Goal: Navigation & Orientation: Go to known website

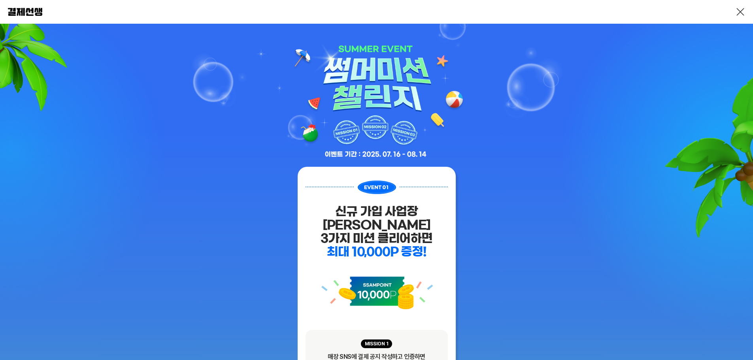
click at [721, 1] on div at bounding box center [376, 12] width 753 height 24
click at [735, 11] on div at bounding box center [376, 12] width 753 height 24
click at [740, 19] on div at bounding box center [376, 12] width 753 height 24
click at [738, 14] on link at bounding box center [740, 11] width 9 height 9
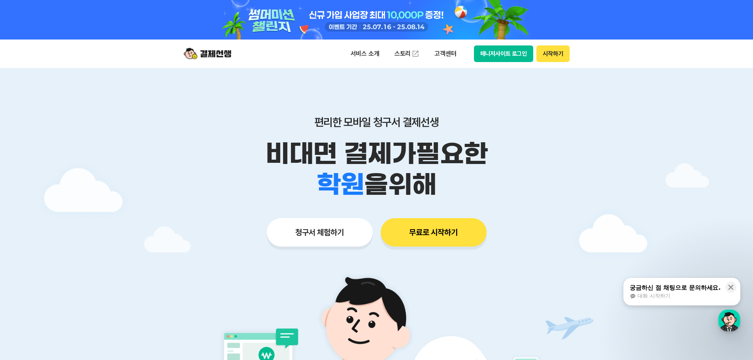
click at [485, 64] on div "서비스 소개 스토리 고객센터 매니저사이트 로그인 시작하기" at bounding box center [376, 54] width 405 height 28
click at [503, 53] on button "매니저사이트 로그인" at bounding box center [504, 53] width 60 height 17
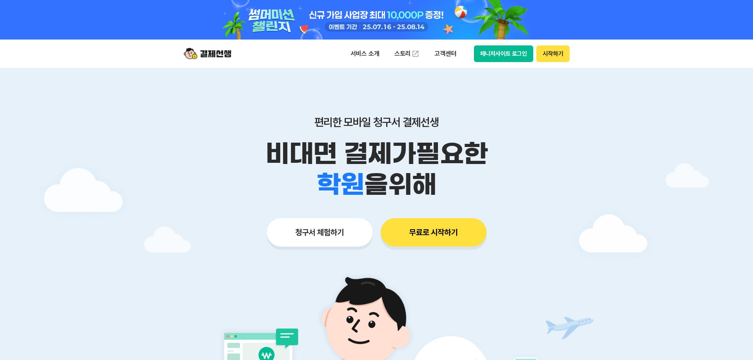
click at [492, 54] on button "매니저사이트 로그인" at bounding box center [504, 53] width 60 height 17
